Goal: Task Accomplishment & Management: Use online tool/utility

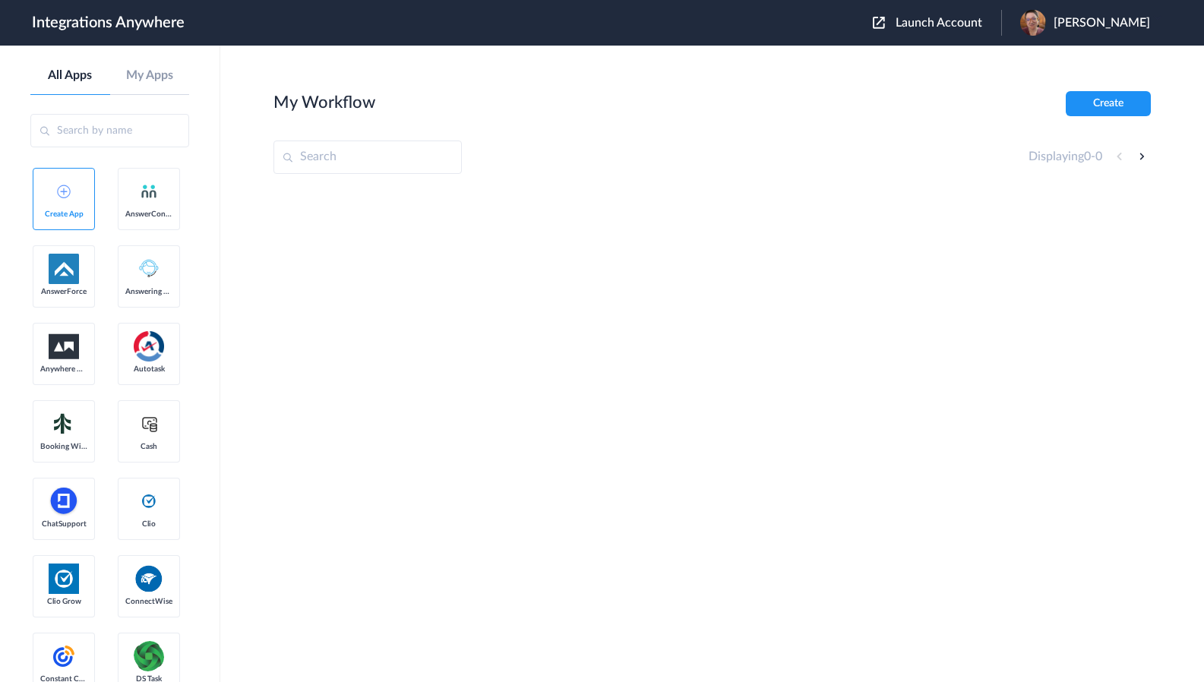
click at [982, 27] on span "Launch Account" at bounding box center [938, 23] width 87 height 12
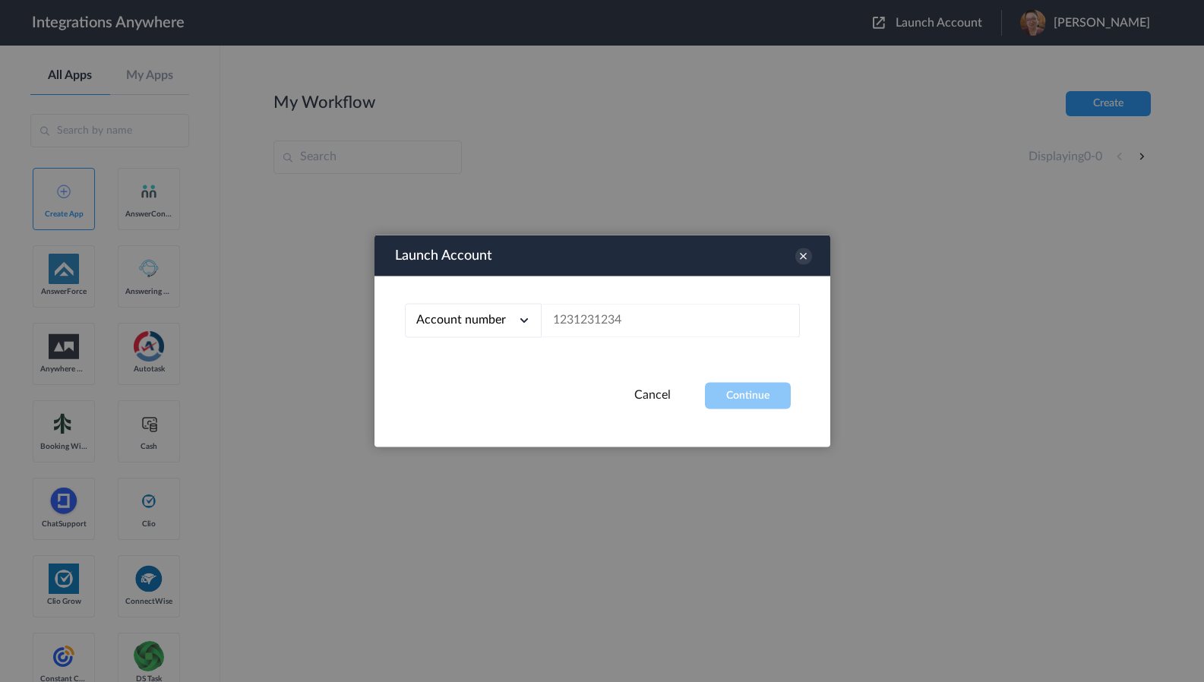
drag, startPoint x: 632, startPoint y: 351, endPoint x: 624, endPoint y: 312, distance: 39.5
click at [631, 351] on div "Account number Account number Email address" at bounding box center [602, 329] width 456 height 106
click at [622, 290] on div "Account number Account number Email address" at bounding box center [602, 329] width 456 height 106
click at [636, 316] on input "text" at bounding box center [671, 321] width 258 height 34
paste input "7044126982"
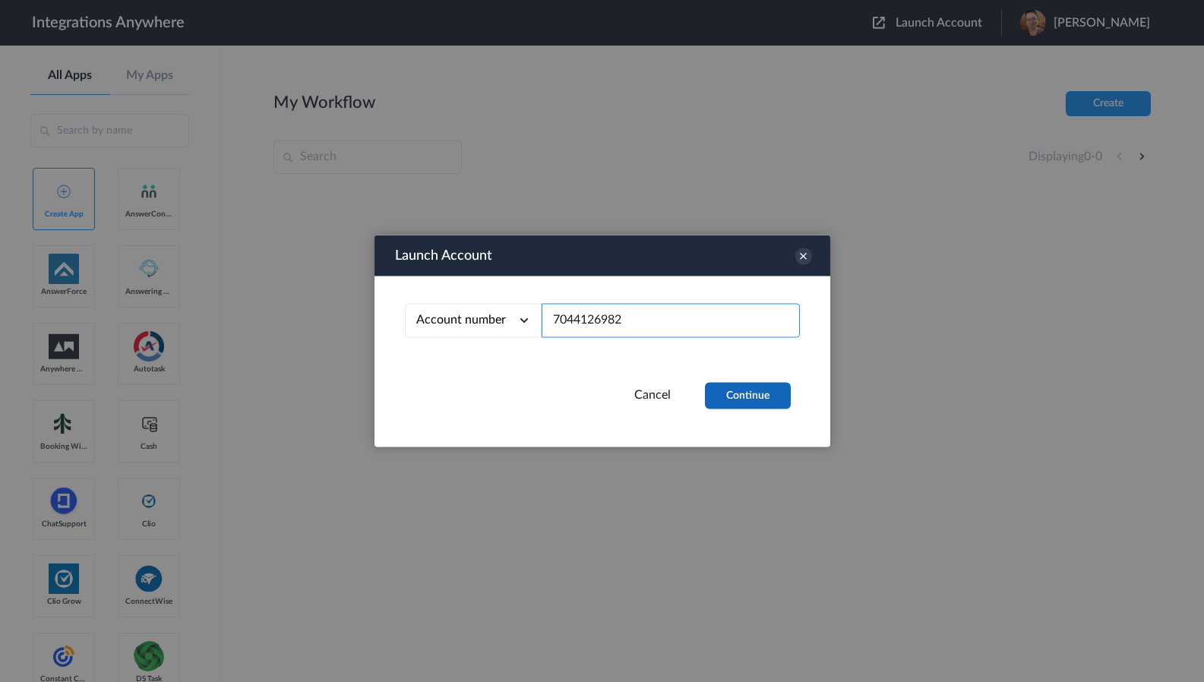
type input "7044126982"
click at [747, 407] on button "Continue" at bounding box center [748, 396] width 86 height 27
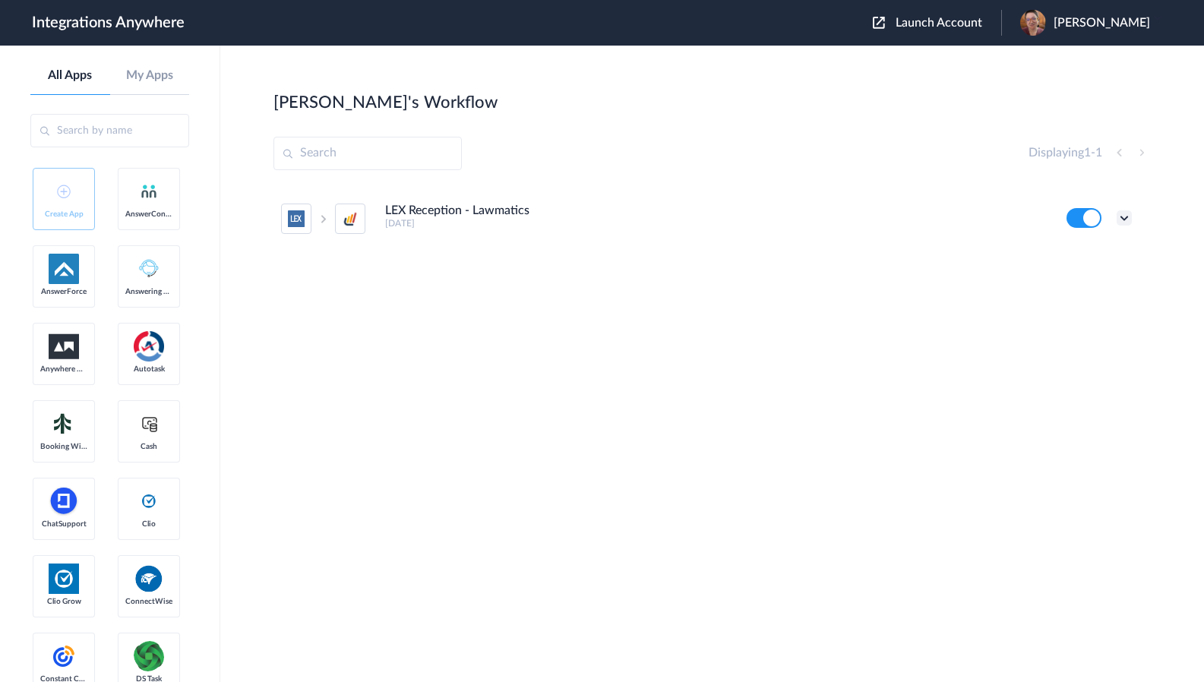
click at [1126, 218] on icon at bounding box center [1124, 217] width 15 height 15
click at [1101, 281] on link "Task history" at bounding box center [1080, 281] width 73 height 11
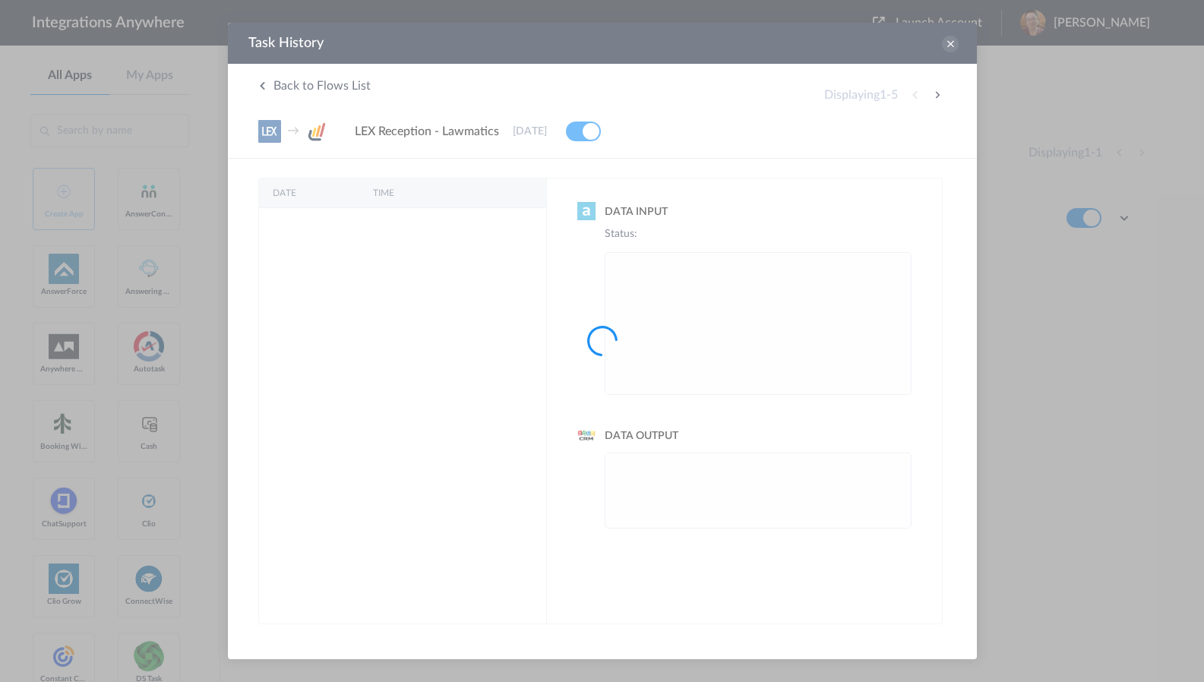
click at [951, 46] on div at bounding box center [602, 341] width 1204 height 682
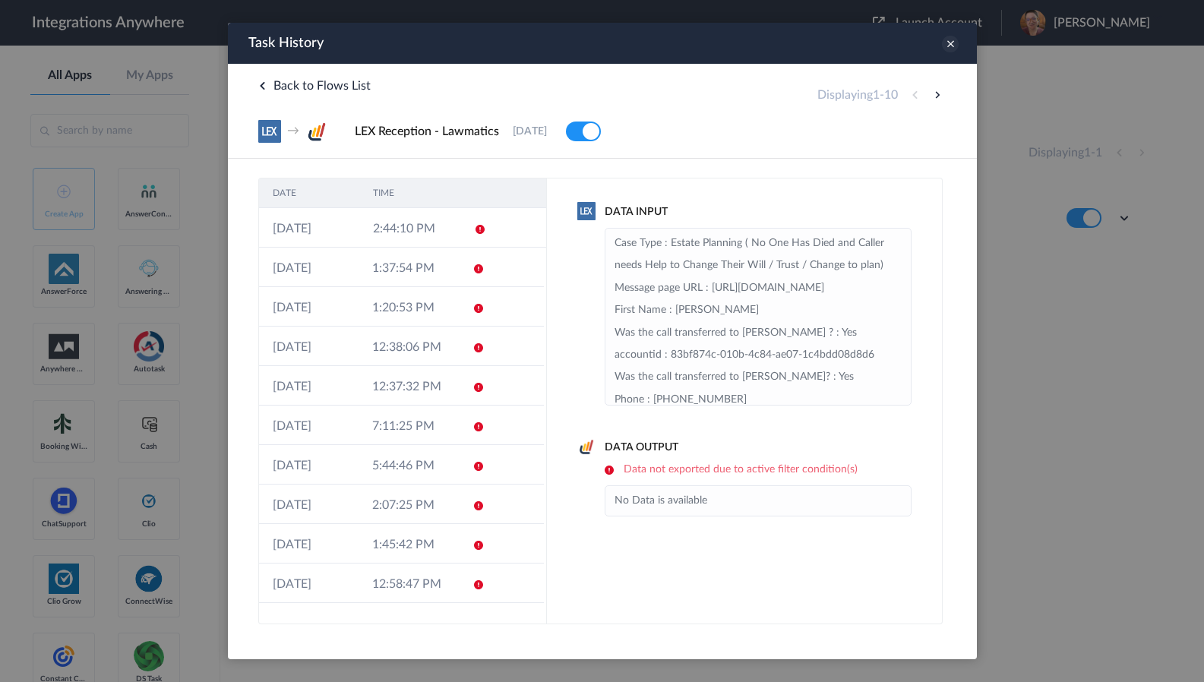
click at [941, 44] on icon at bounding box center [949, 44] width 17 height 17
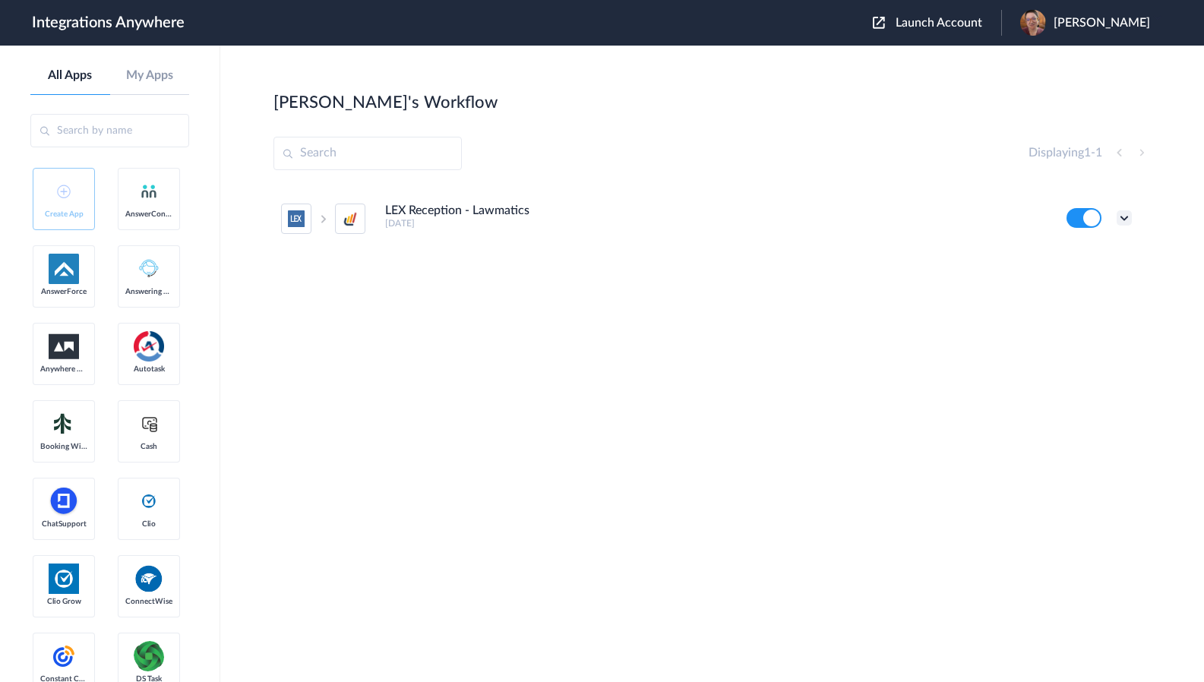
click at [1128, 215] on icon at bounding box center [1124, 217] width 15 height 15
click at [1112, 245] on li "Edit" at bounding box center [1082, 253] width 99 height 28
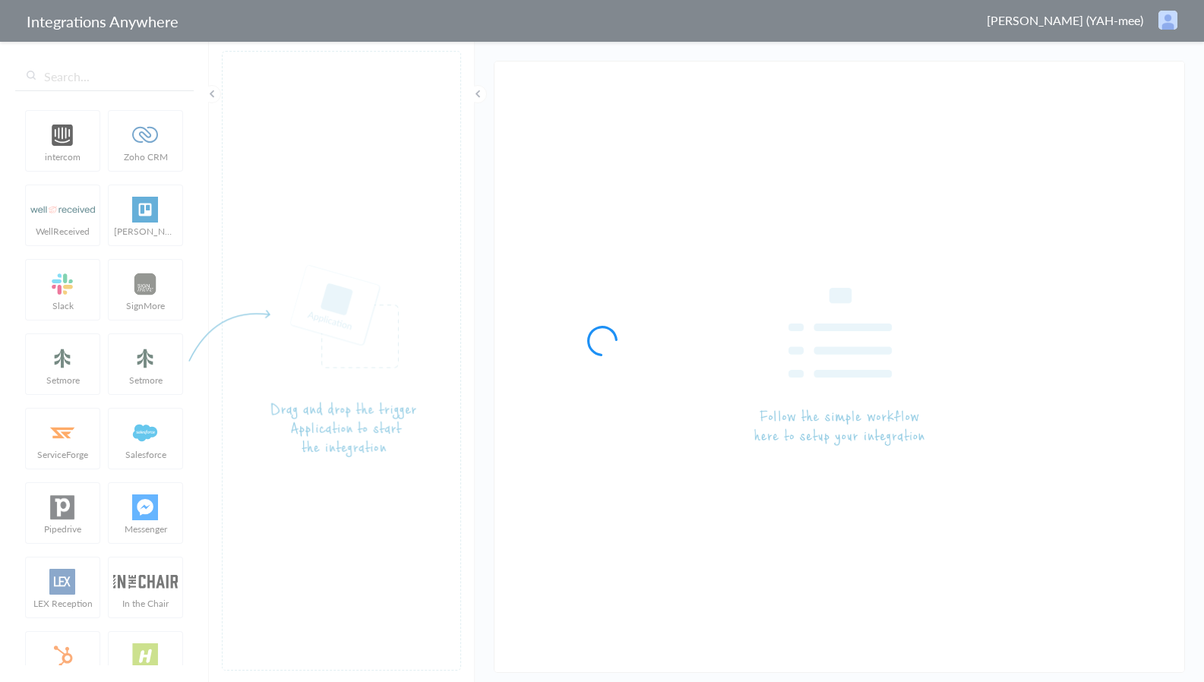
type input "LEX Reception - Lawmatics"
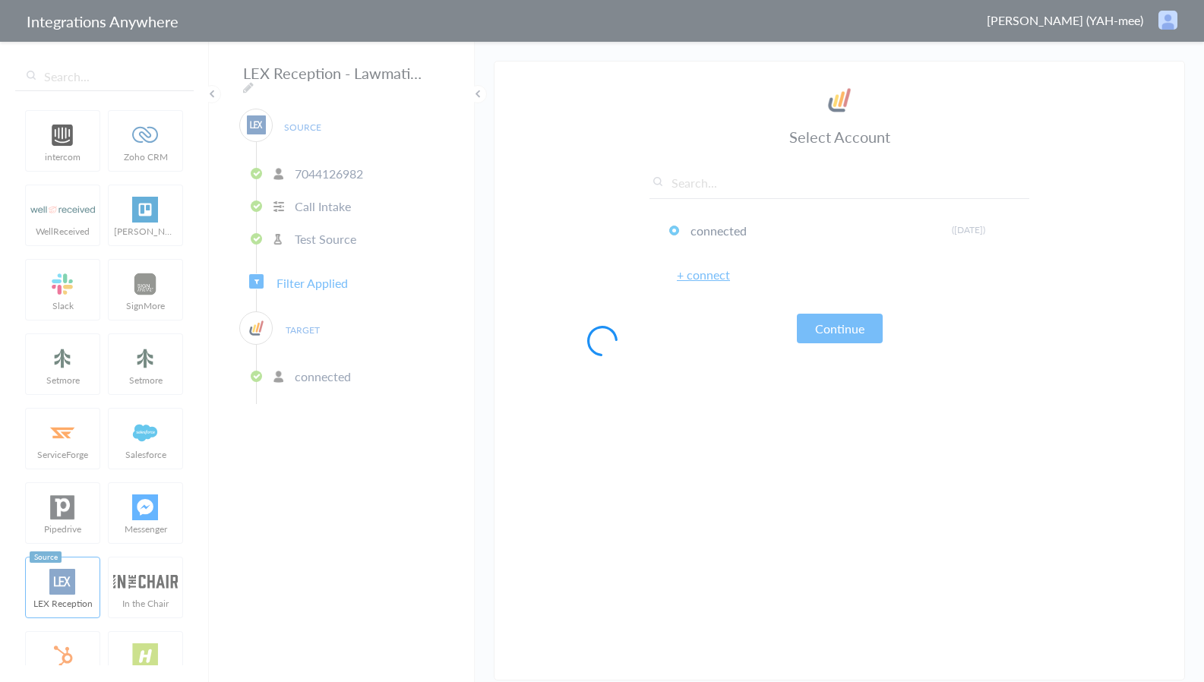
click at [300, 280] on div at bounding box center [602, 341] width 1204 height 682
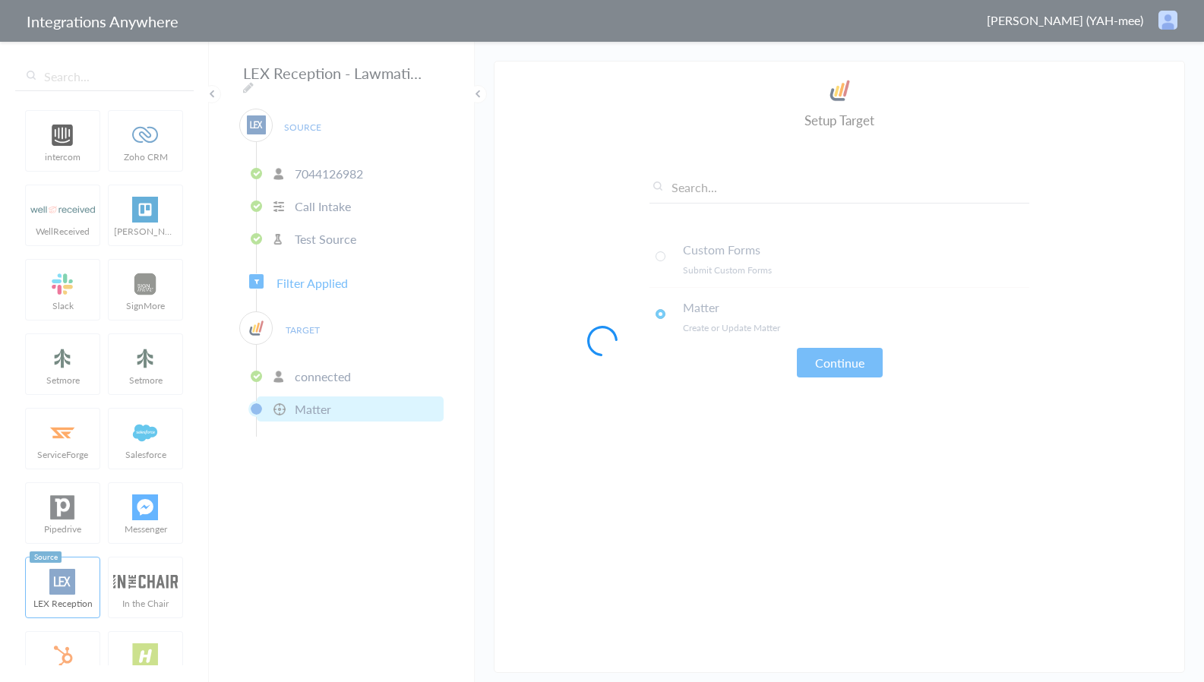
click at [300, 274] on span "Filter Applied" at bounding box center [311, 282] width 71 height 17
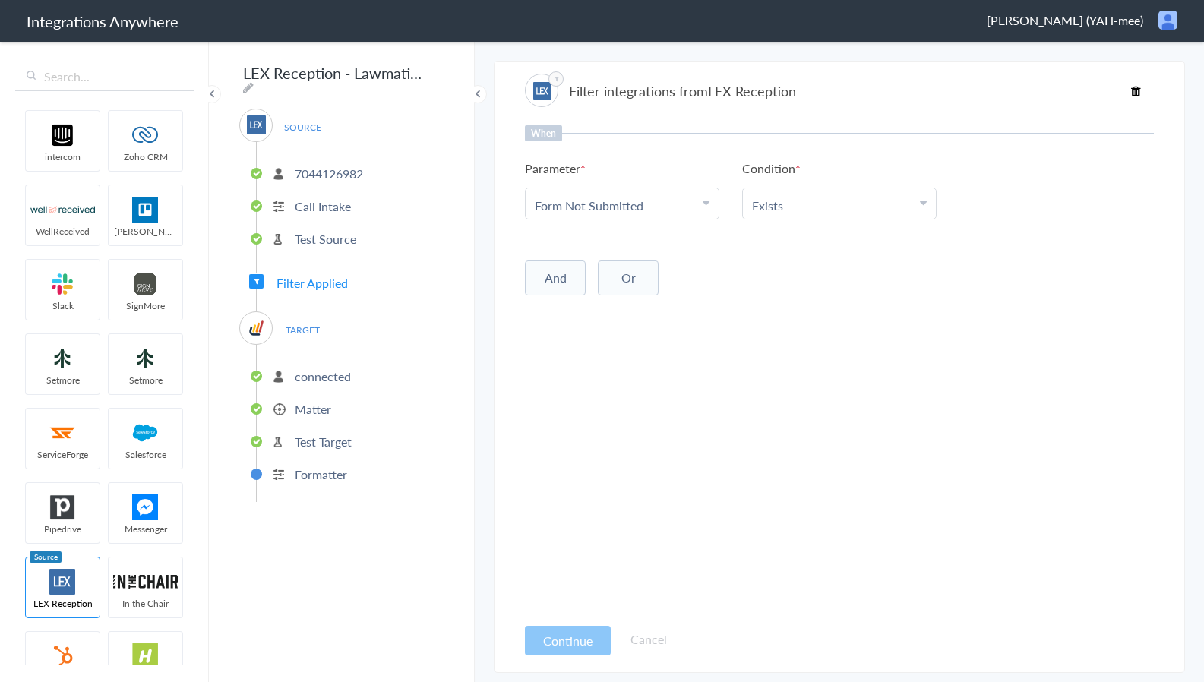
click at [345, 279] on span "Filter Applied" at bounding box center [311, 282] width 71 height 17
click at [685, 378] on div "When Parameter Choose Parameter Form Not Submitted First Name Last Name Email P…" at bounding box center [839, 369] width 629 height 489
click at [734, 290] on div "And Or Add Filter" at bounding box center [839, 276] width 629 height 38
click at [734, 291] on div "And Or Add Filter" at bounding box center [839, 276] width 629 height 38
click at [782, 276] on div "And Or Add Filter" at bounding box center [839, 276] width 629 height 38
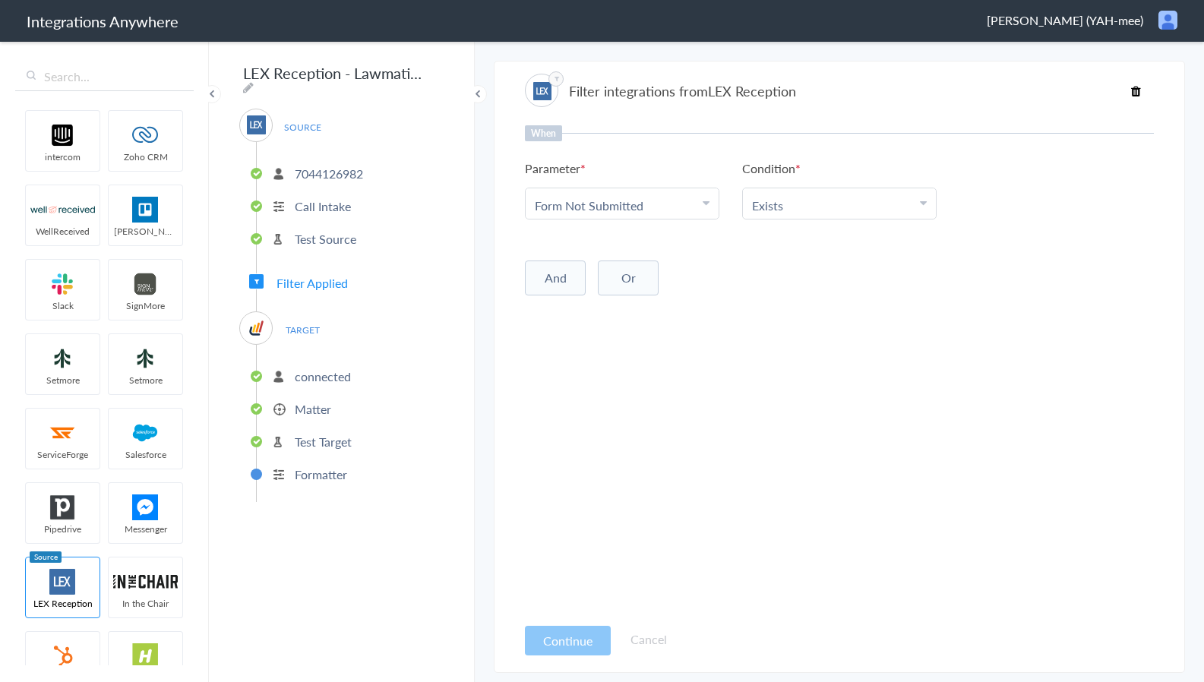
click at [766, 315] on div "When Parameter Choose Parameter Form Not Submitted First Name Last Name Email P…" at bounding box center [839, 369] width 629 height 489
click at [768, 312] on div "When Parameter Choose Parameter Form Not Submitted First Name Last Name Email P…" at bounding box center [839, 369] width 629 height 489
click at [710, 289] on div "And Or Add Filter" at bounding box center [839, 276] width 629 height 38
click at [774, 271] on div "And Or Add Filter" at bounding box center [839, 276] width 629 height 38
click at [772, 254] on div "When Parameter Choose Parameter Form Not Submitted First Name Last Name Email P…" at bounding box center [839, 369] width 629 height 489
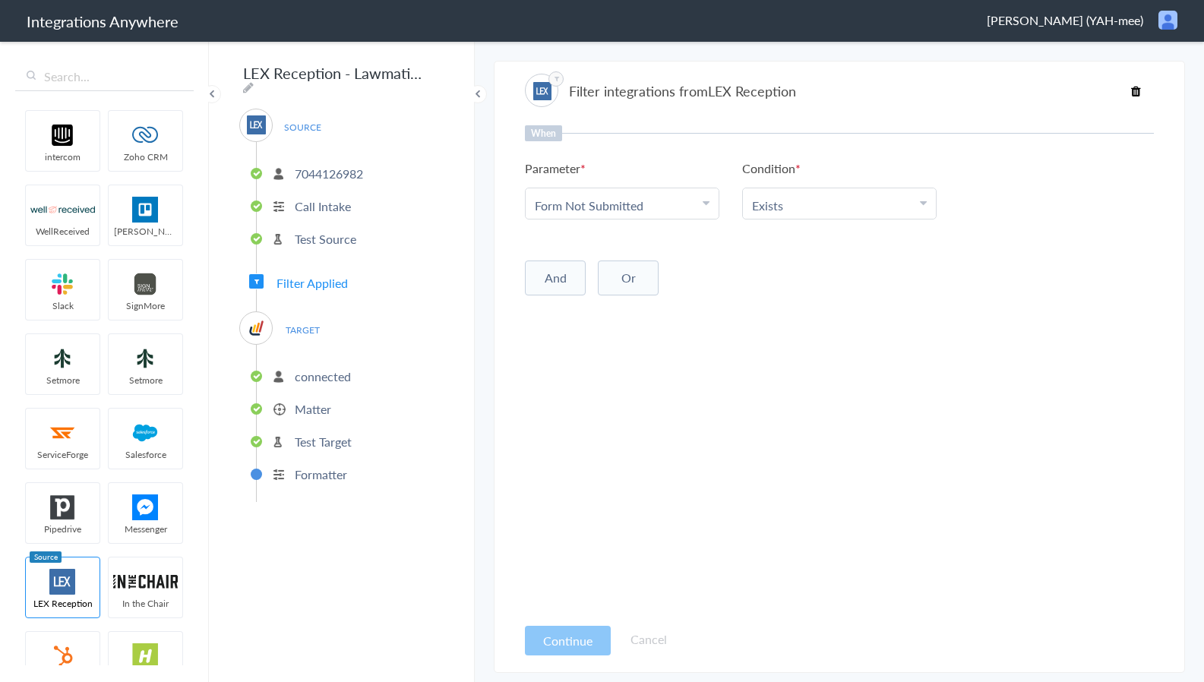
click at [773, 292] on div "And Or Add Filter" at bounding box center [839, 276] width 629 height 38
